Goal: Navigation & Orientation: Find specific page/section

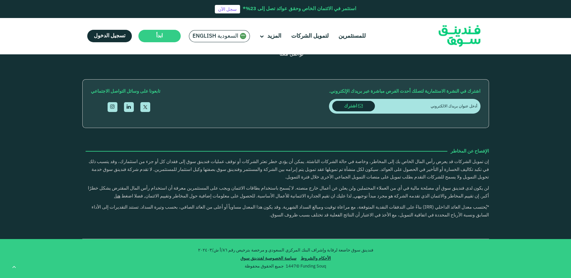
click at [202, 37] on span "السعودية English" at bounding box center [215, 36] width 46 height 8
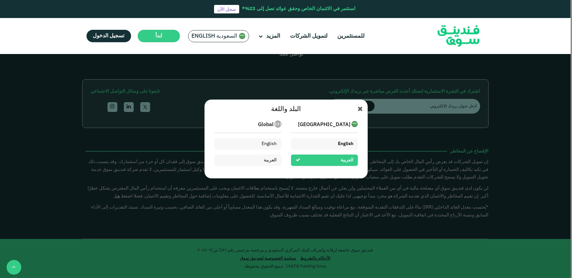
click at [323, 147] on div "English" at bounding box center [324, 143] width 67 height 11
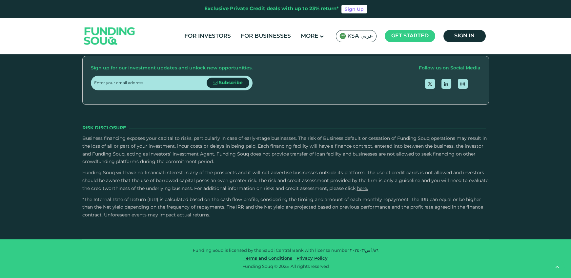
type tc-range-slider "4"
click at [315, 259] on link "Privacy Policy" at bounding box center [312, 259] width 34 height 4
